Goal: Task Accomplishment & Management: Complete application form

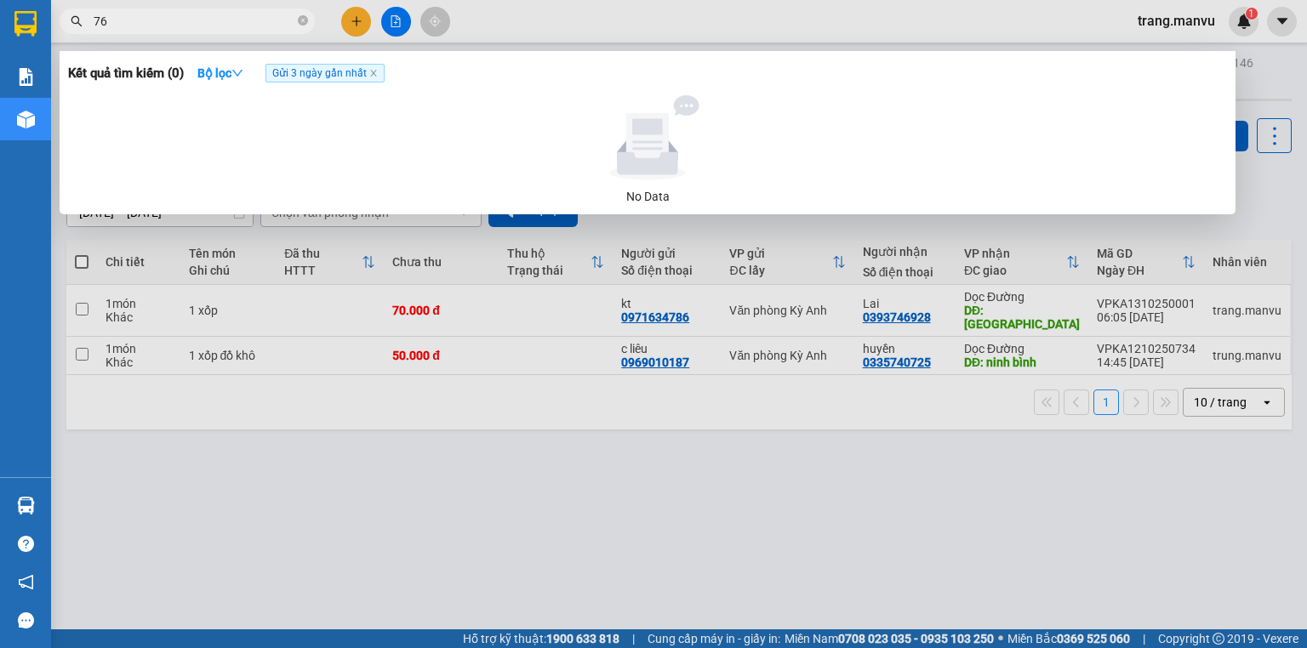
type input "7"
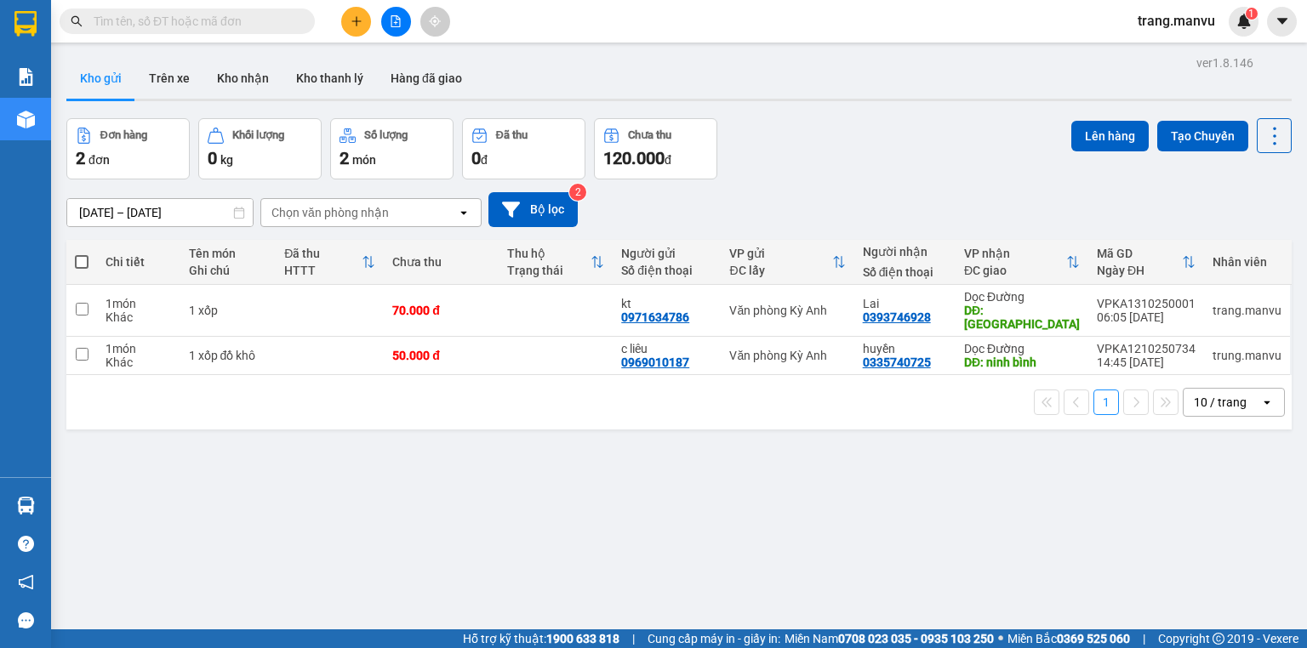
click at [262, 24] on input "text" at bounding box center [194, 21] width 201 height 19
click at [262, 21] on input "text" at bounding box center [194, 21] width 201 height 19
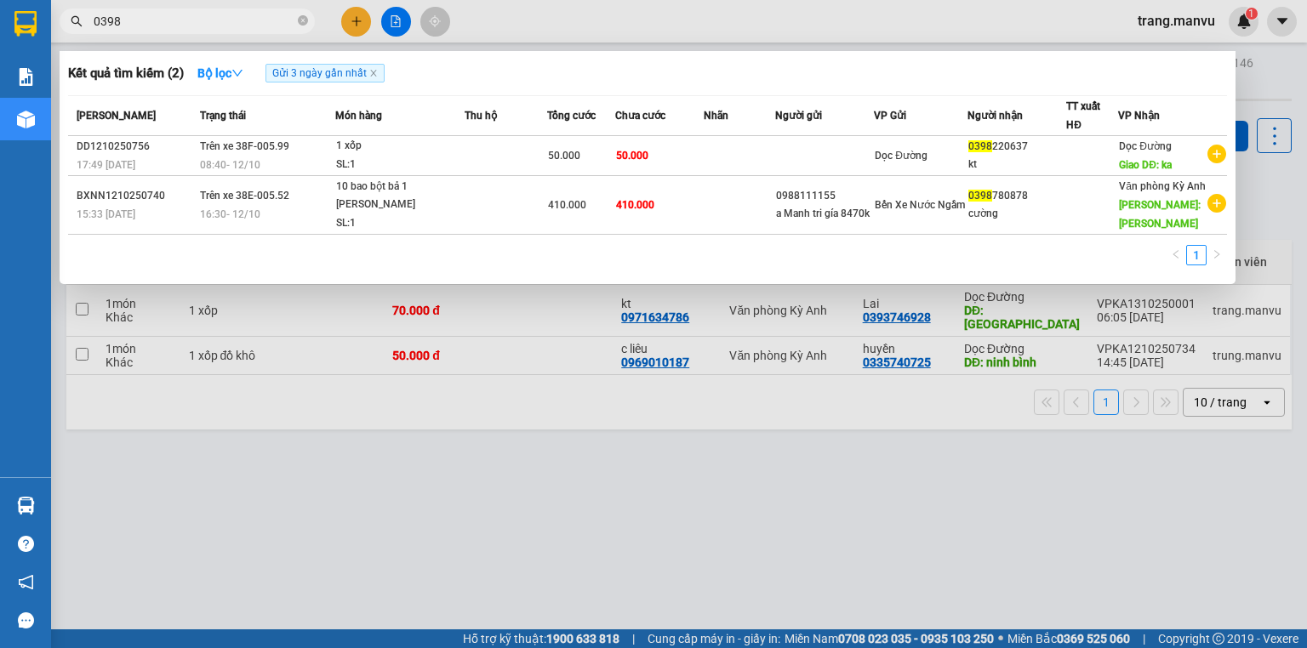
type input "0398"
click at [298, 26] on icon "close-circle" at bounding box center [303, 20] width 10 height 10
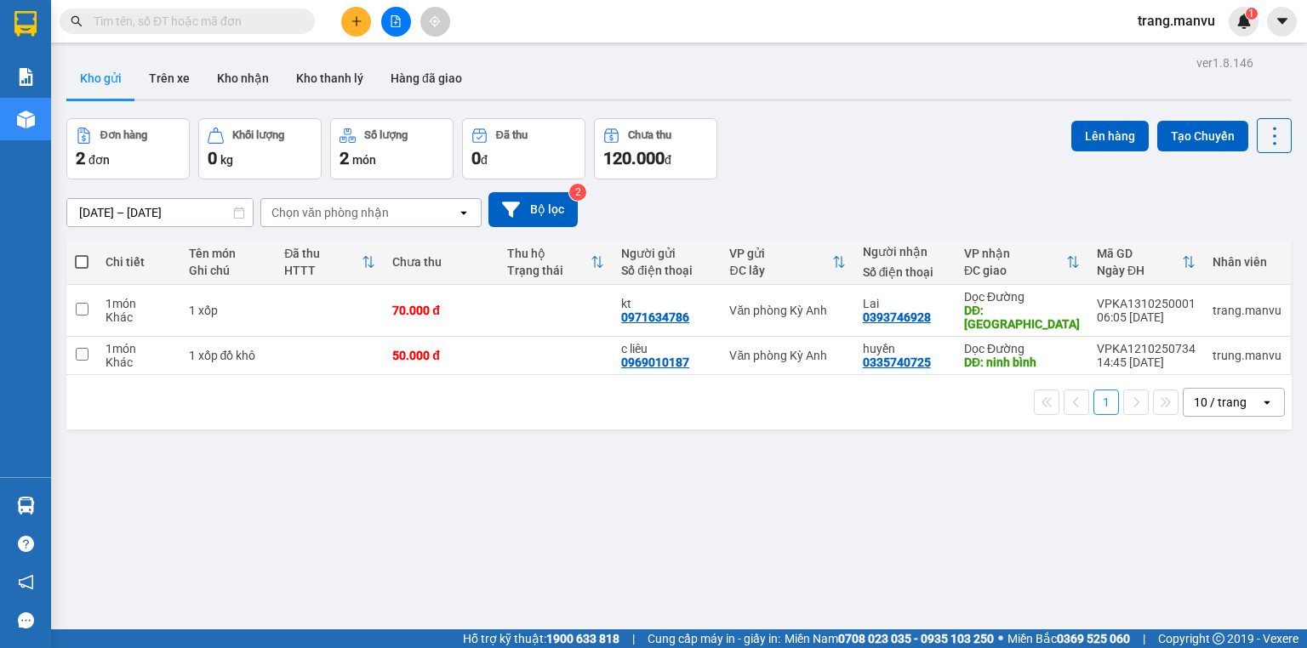
click at [290, 25] on input "text" at bounding box center [194, 21] width 201 height 19
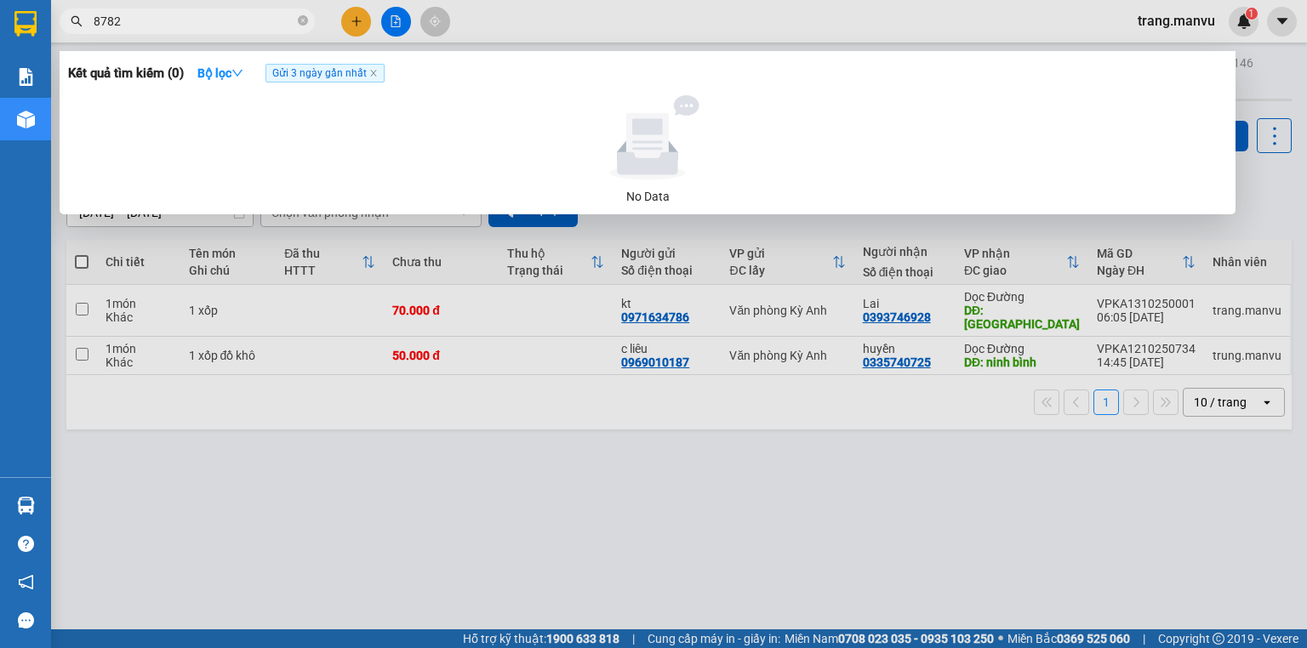
type input "8782"
click at [285, 23] on input "8782" at bounding box center [194, 21] width 201 height 19
click at [358, 27] on div at bounding box center [653, 324] width 1307 height 648
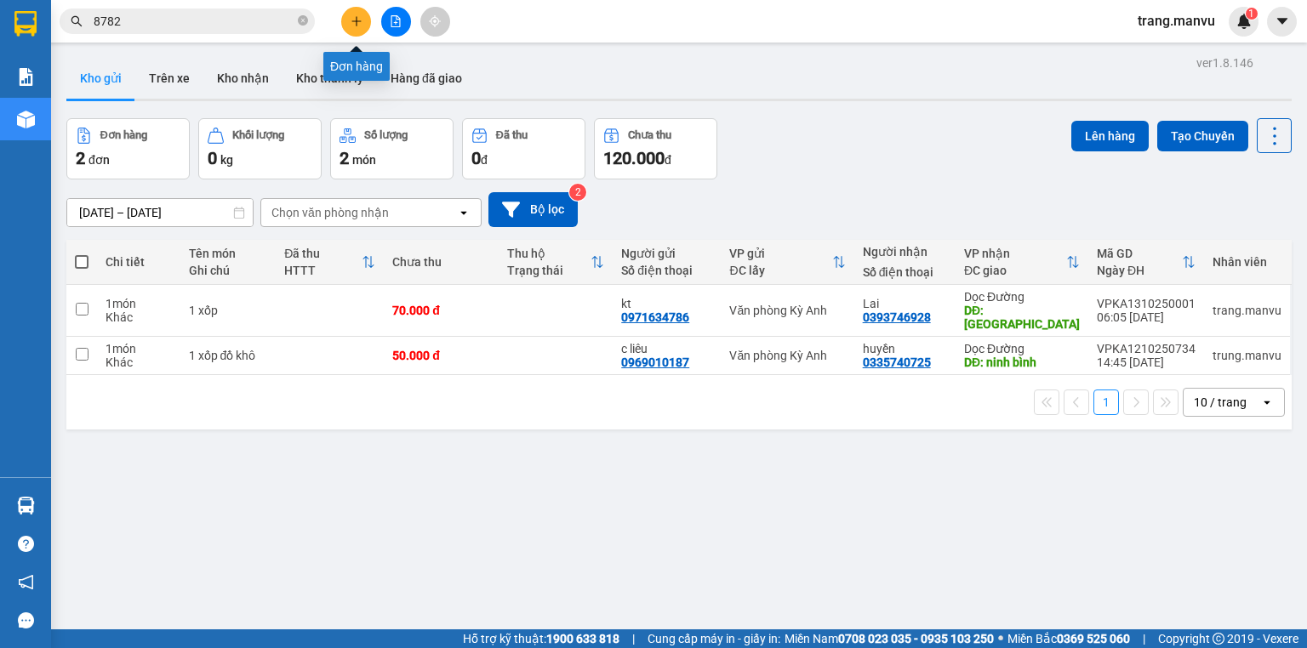
click at [361, 30] on button at bounding box center [356, 22] width 30 height 30
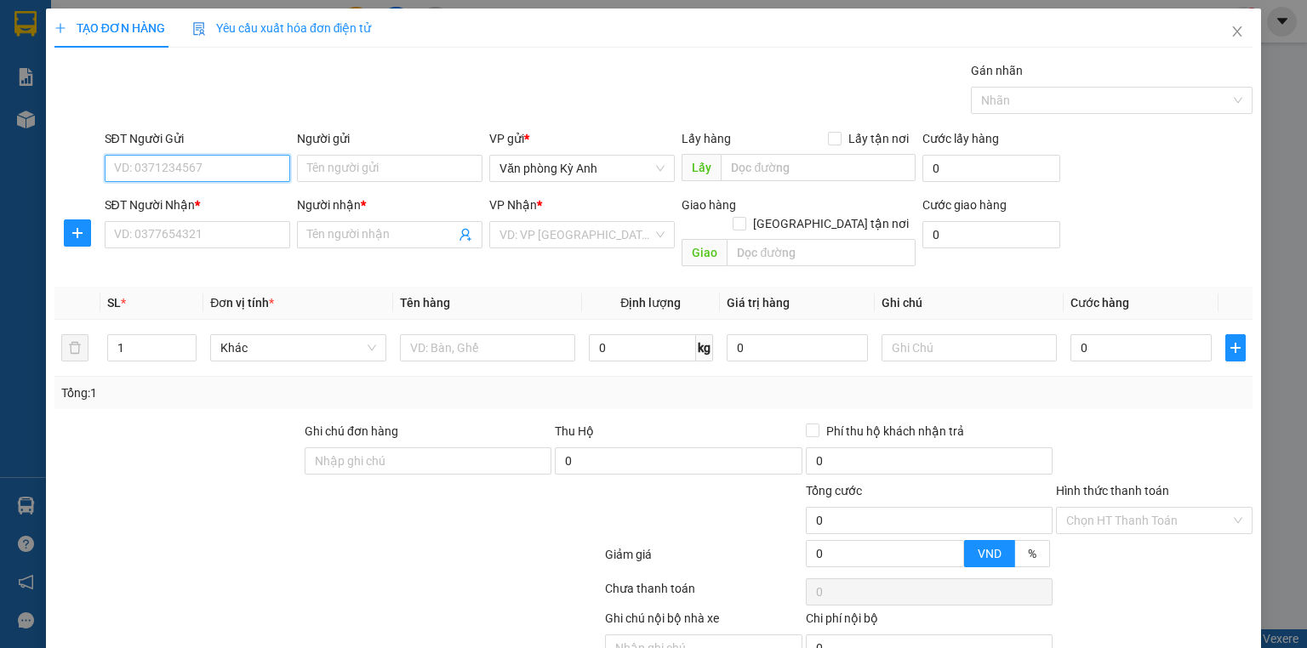
click at [201, 177] on input "SĐT Người Gửi" at bounding box center [197, 168] width 185 height 27
type input "0383855797"
click at [399, 163] on input "Người gửi" at bounding box center [389, 168] width 185 height 27
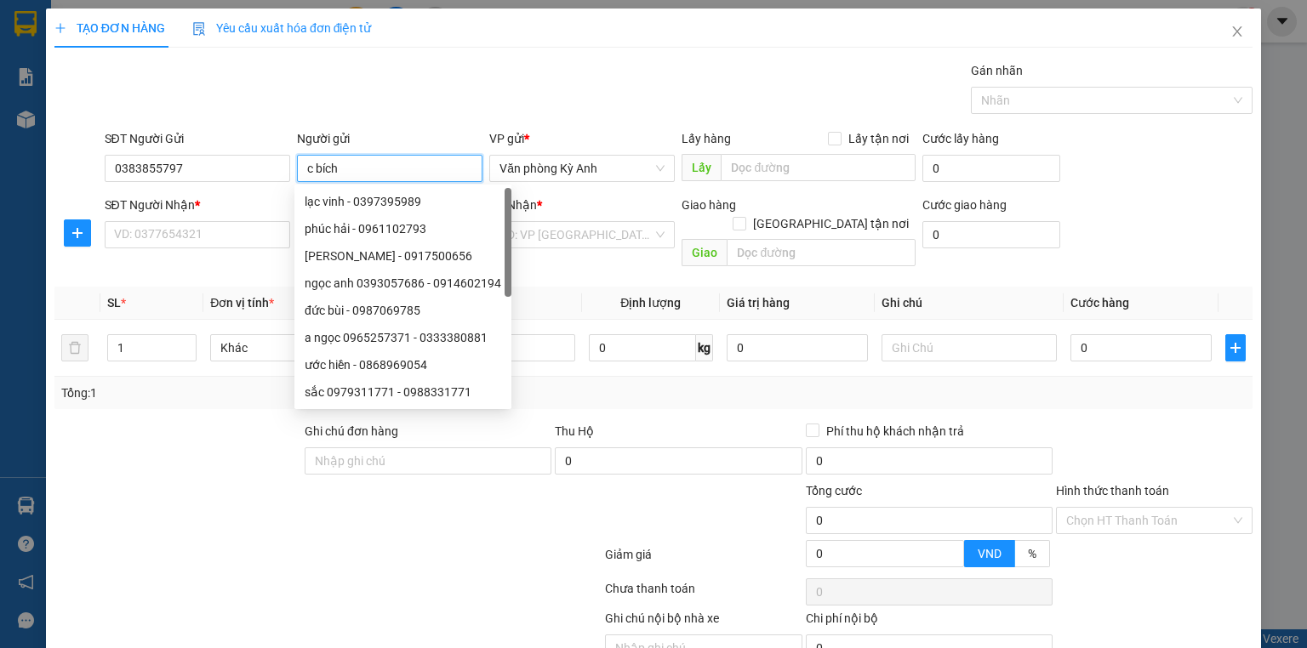
type input "c bích"
click at [328, 103] on div "Gán nhãn Nhãn" at bounding box center [678, 91] width 1155 height 60
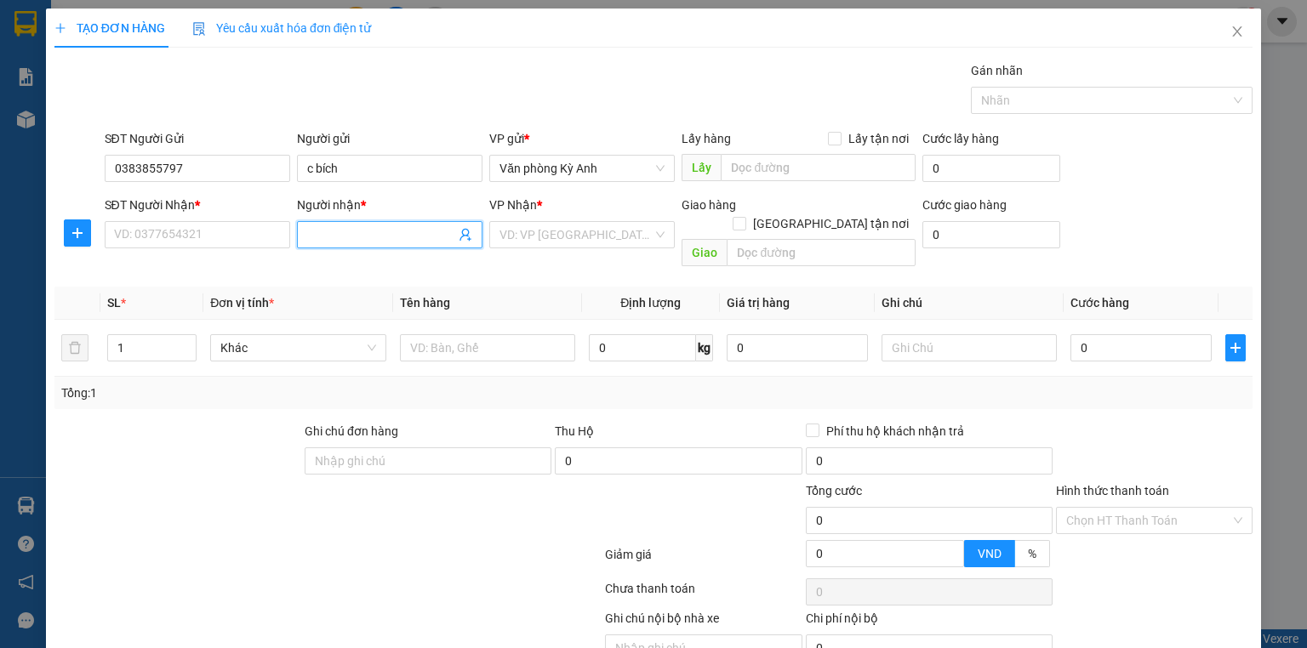
click at [361, 239] on input "Người nhận *" at bounding box center [381, 234] width 148 height 19
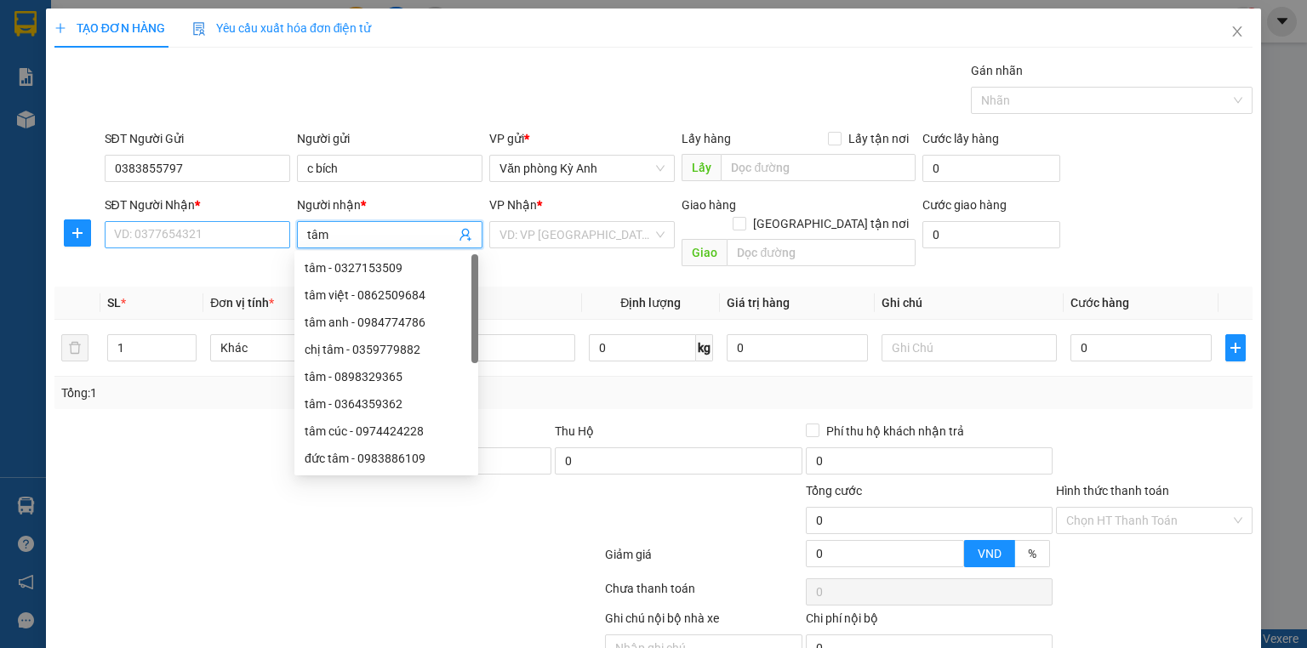
type input "tâm"
click at [236, 223] on input "SĐT Người Nhận *" at bounding box center [197, 234] width 185 height 27
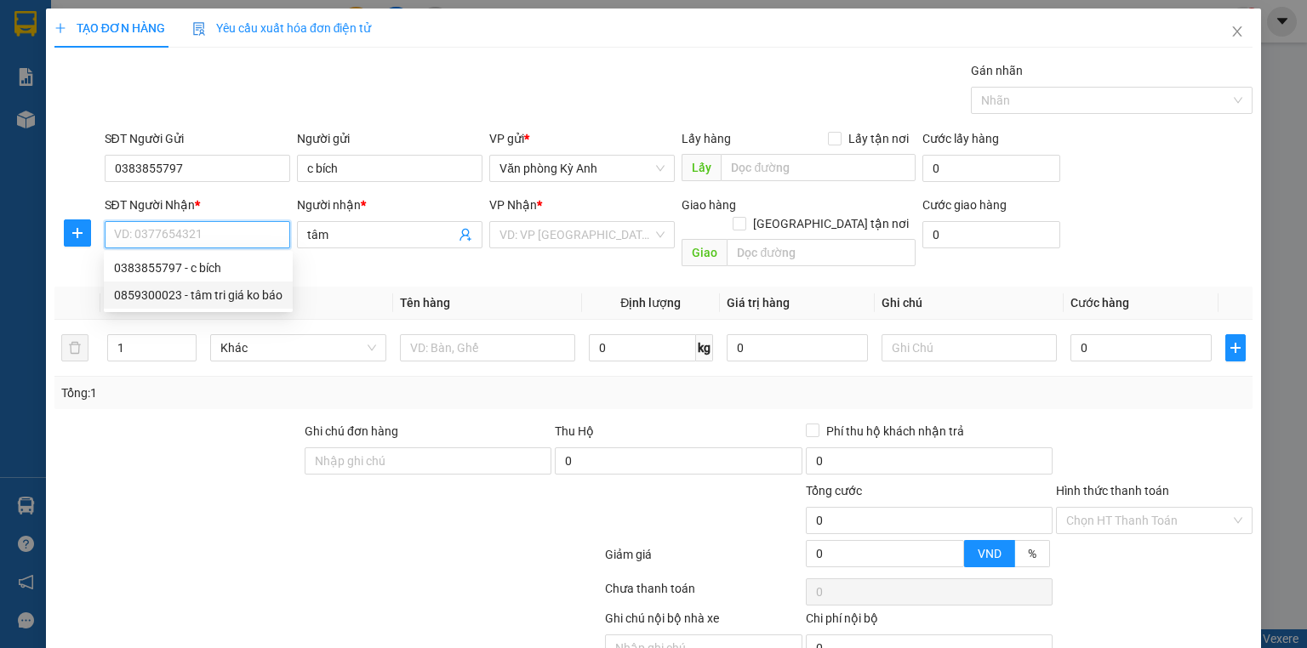
click at [237, 308] on div "0859300023 - tâm tri giá ko báo" at bounding box center [198, 295] width 189 height 27
type input "0859300023"
type input "tâm tri giá ko báo"
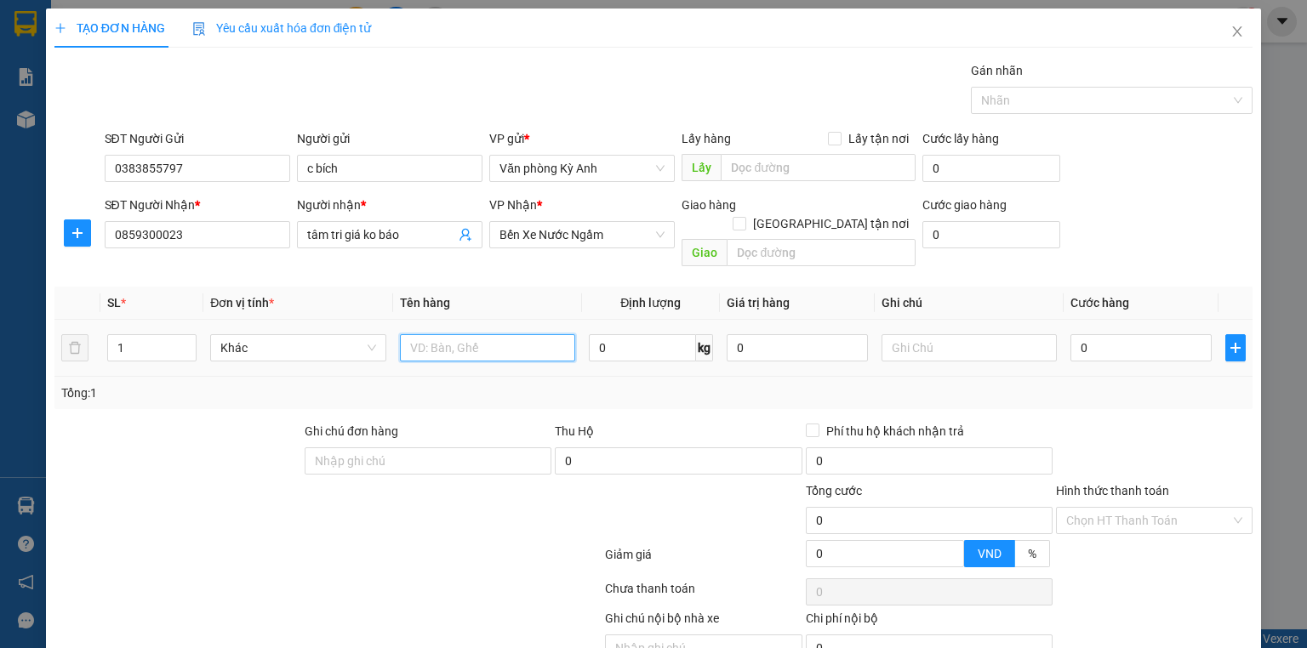
click at [504, 337] on input "text" at bounding box center [487, 347] width 175 height 27
type input "1 xốp"
click at [1099, 334] on input "0" at bounding box center [1140, 347] width 141 height 27
type input "5"
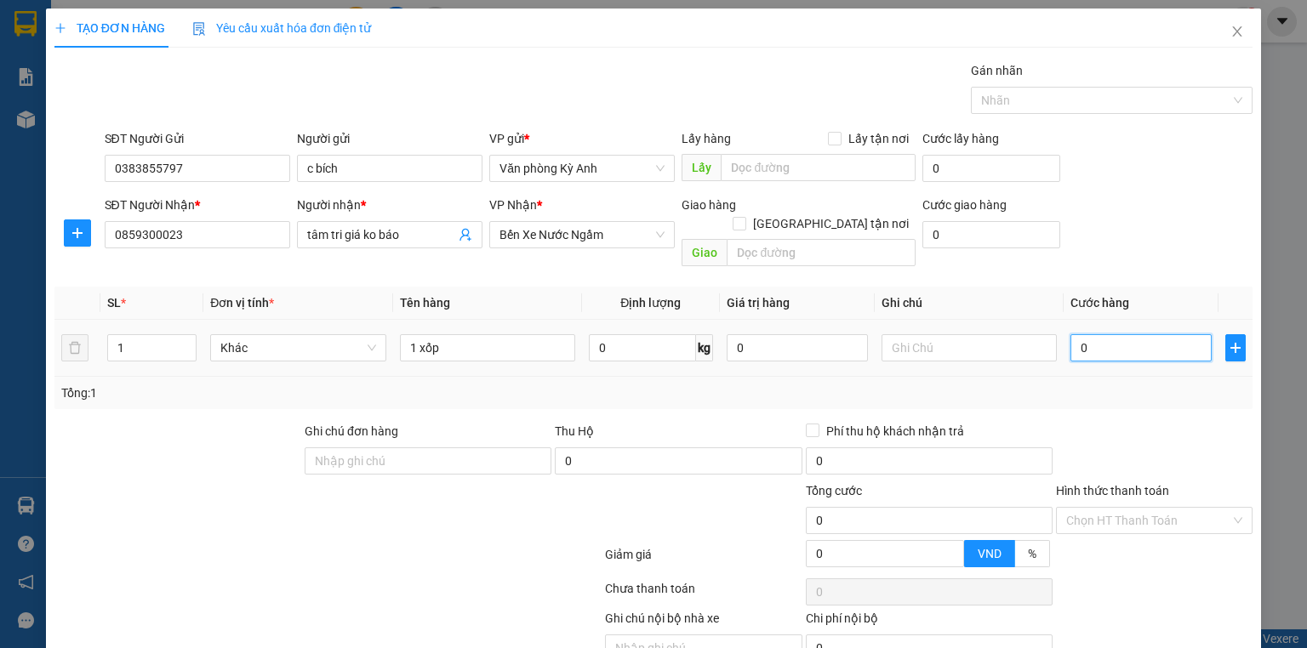
type input "5"
type input "50"
type input "500"
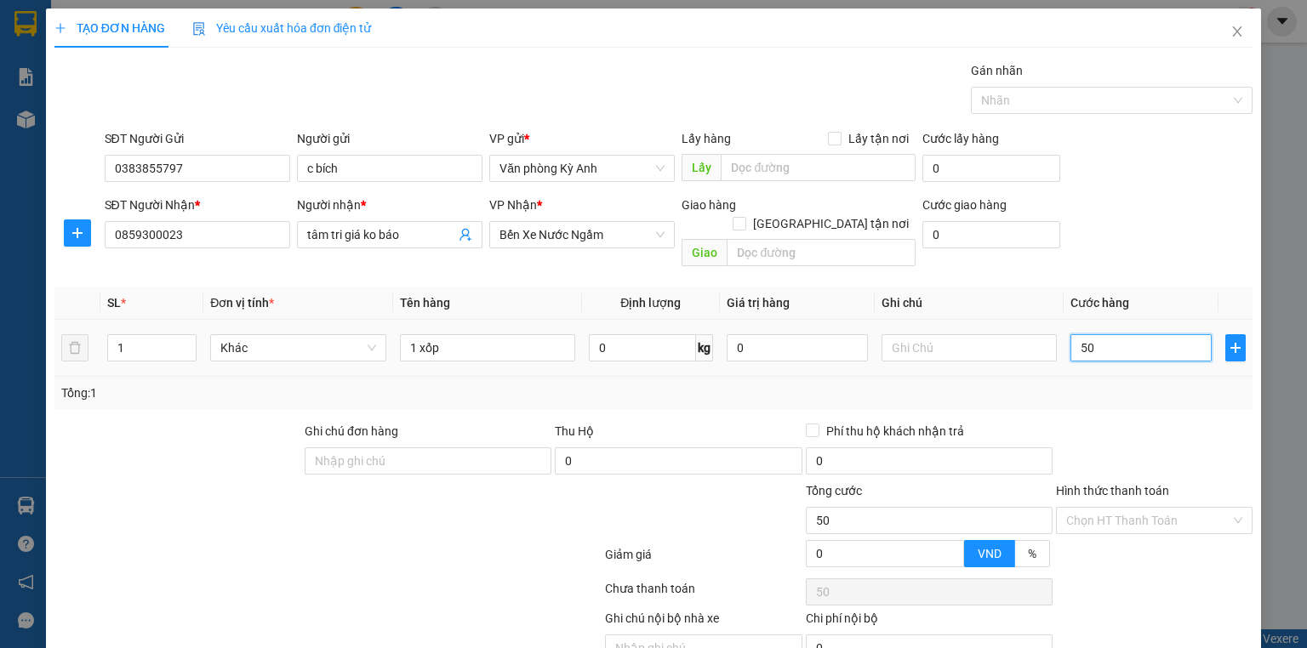
type input "500"
type input "5.000"
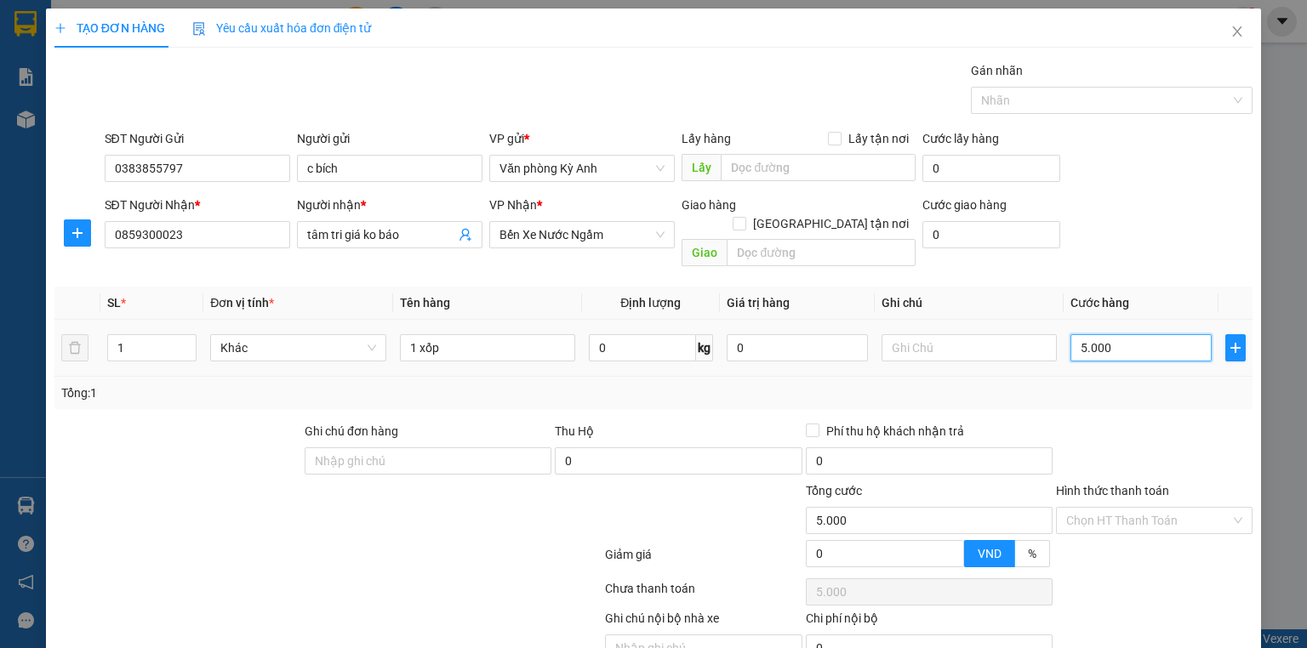
type input "50.000"
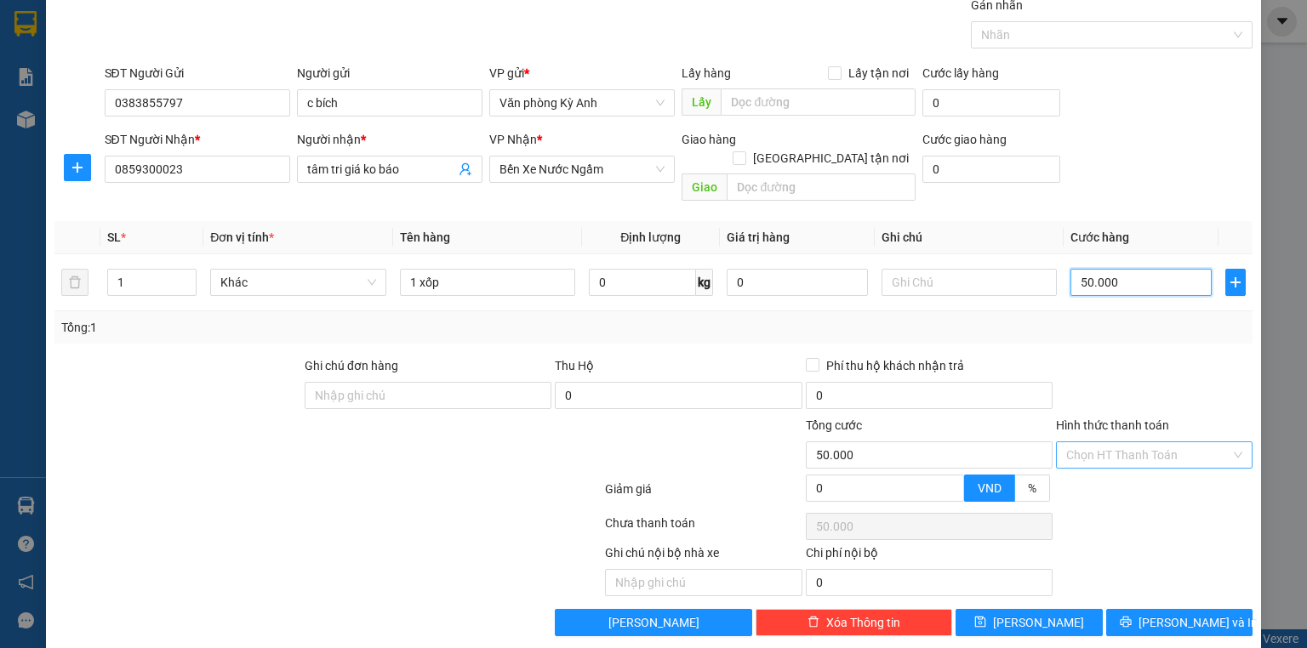
type input "50.000"
click at [1127, 442] on input "Hình thức thanh toán" at bounding box center [1148, 455] width 164 height 26
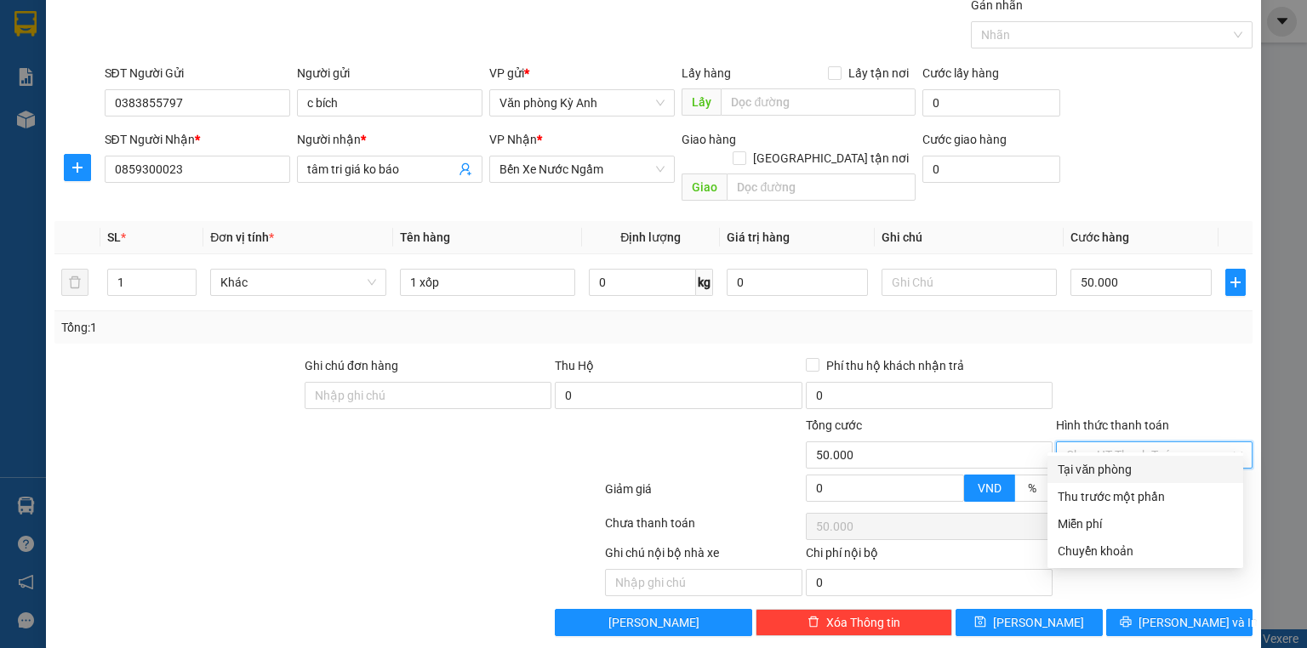
click at [1134, 356] on div at bounding box center [1154, 386] width 200 height 60
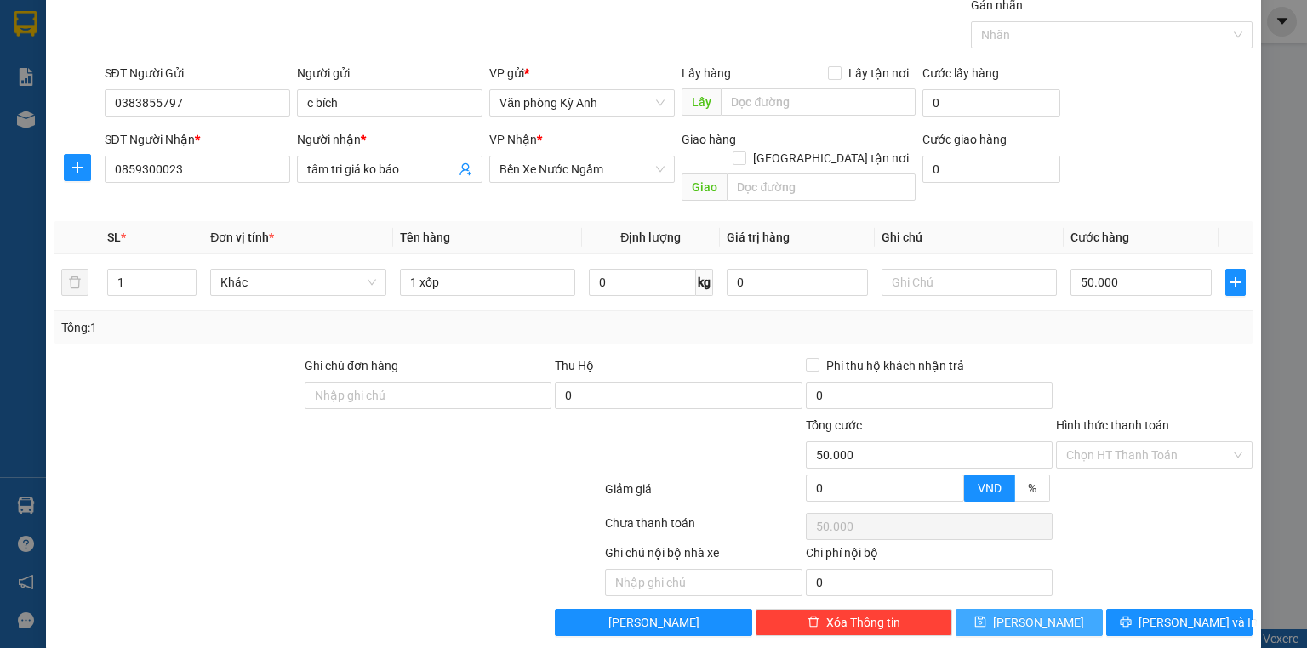
click at [1035, 613] on span "[PERSON_NAME]" at bounding box center [1038, 622] width 91 height 19
type input "0"
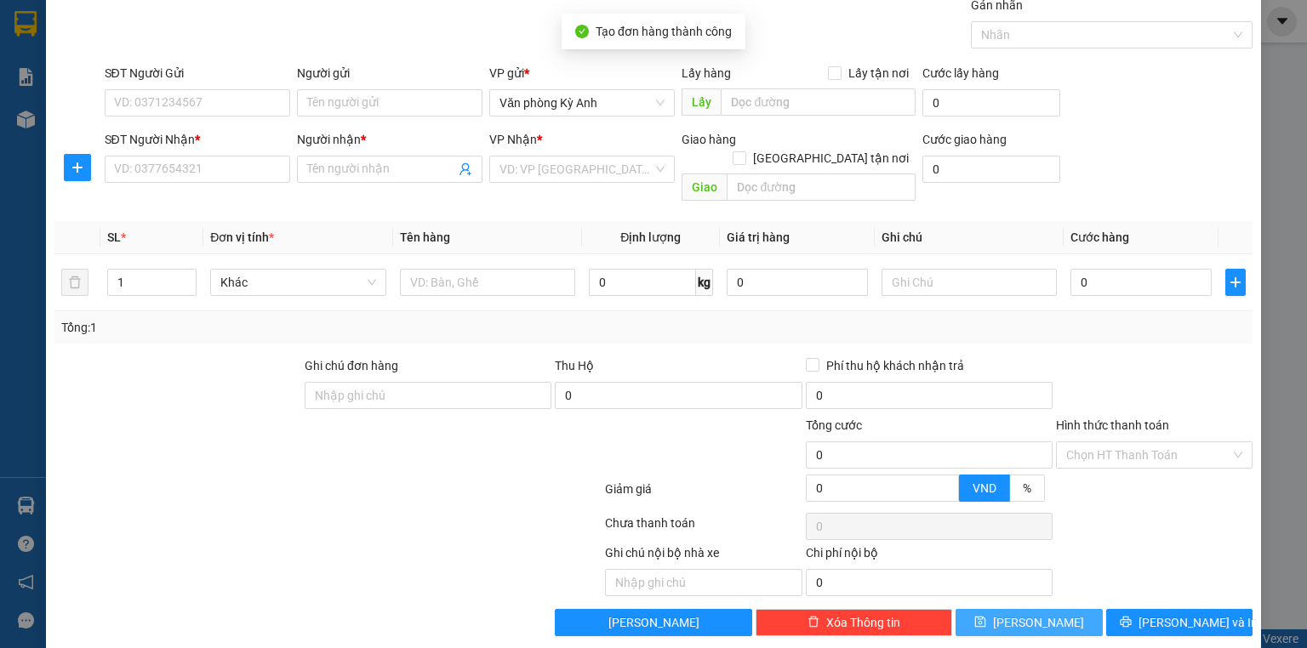
scroll to position [0, 0]
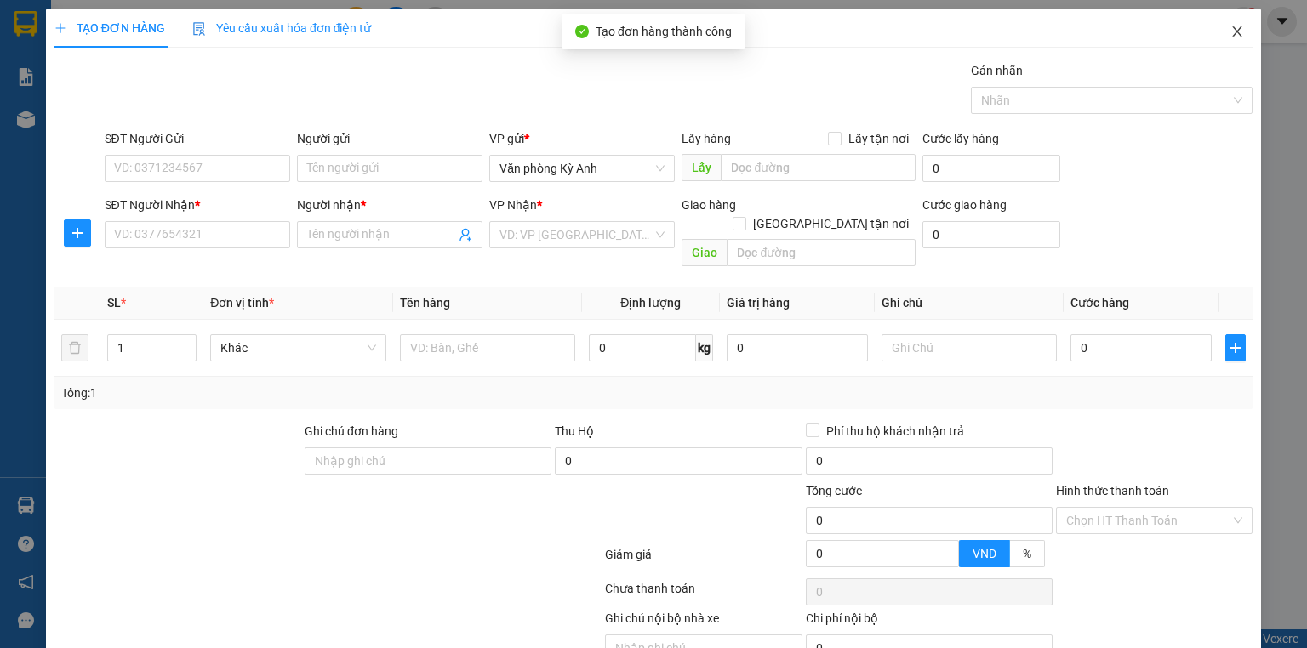
click at [1217, 48] on span "Close" at bounding box center [1237, 33] width 48 height 48
